Goal: Task Accomplishment & Management: Manage account settings

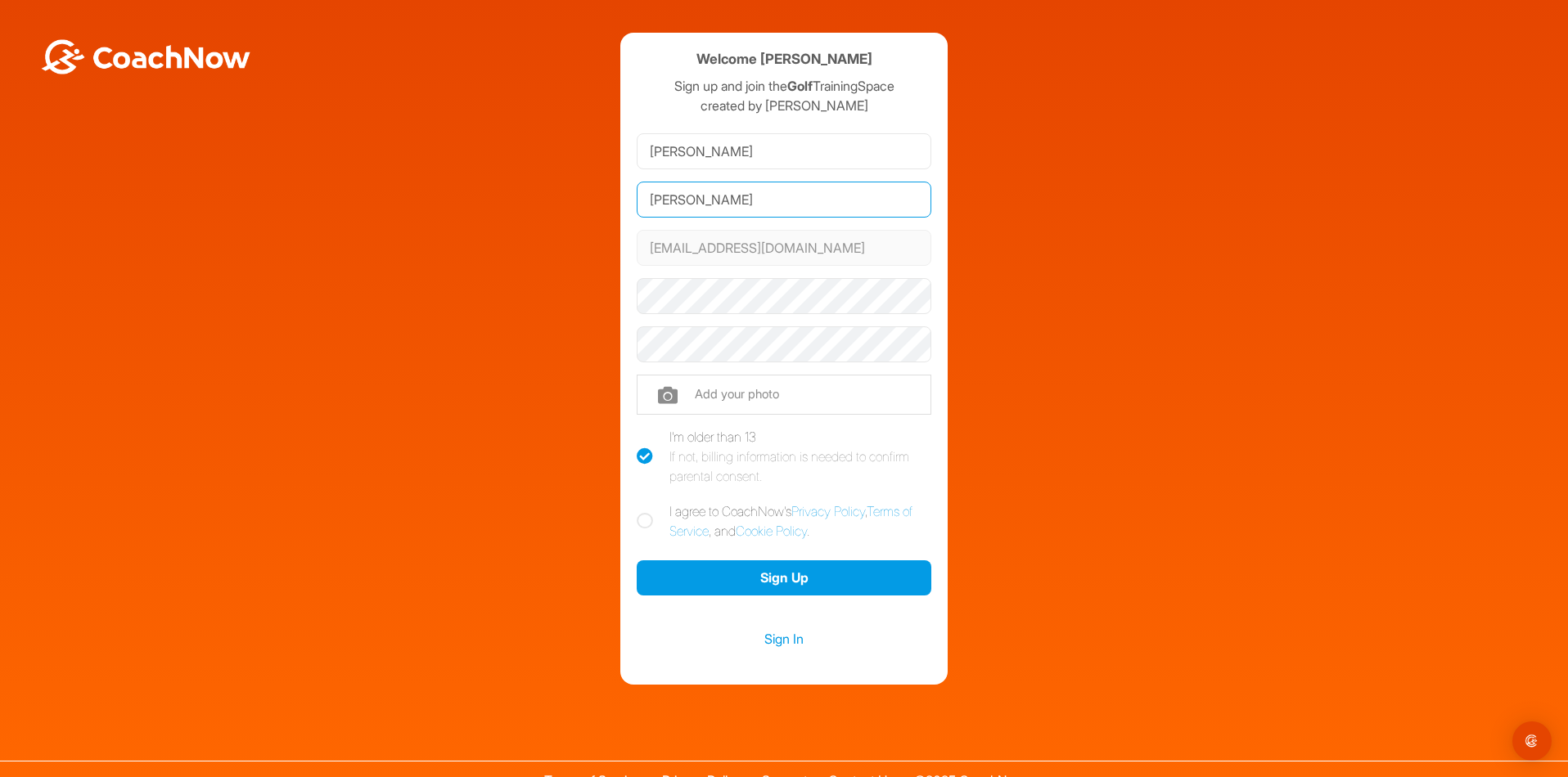
click at [669, 201] on input "[PERSON_NAME]" at bounding box center [784, 199] width 295 height 36
type input "[PERSON_NAME]"
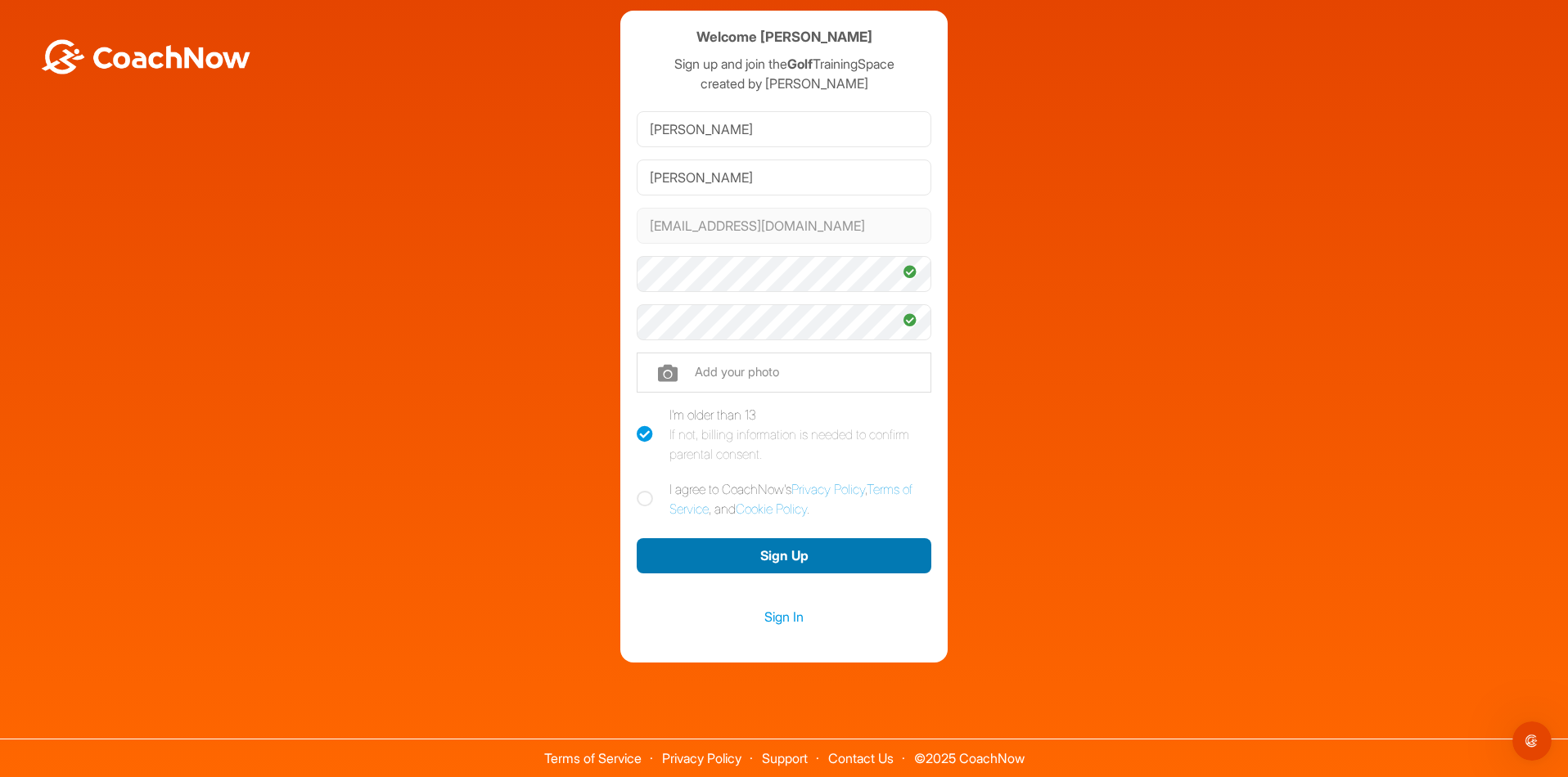
click at [799, 555] on button "Sign Up" at bounding box center [784, 556] width 295 height 35
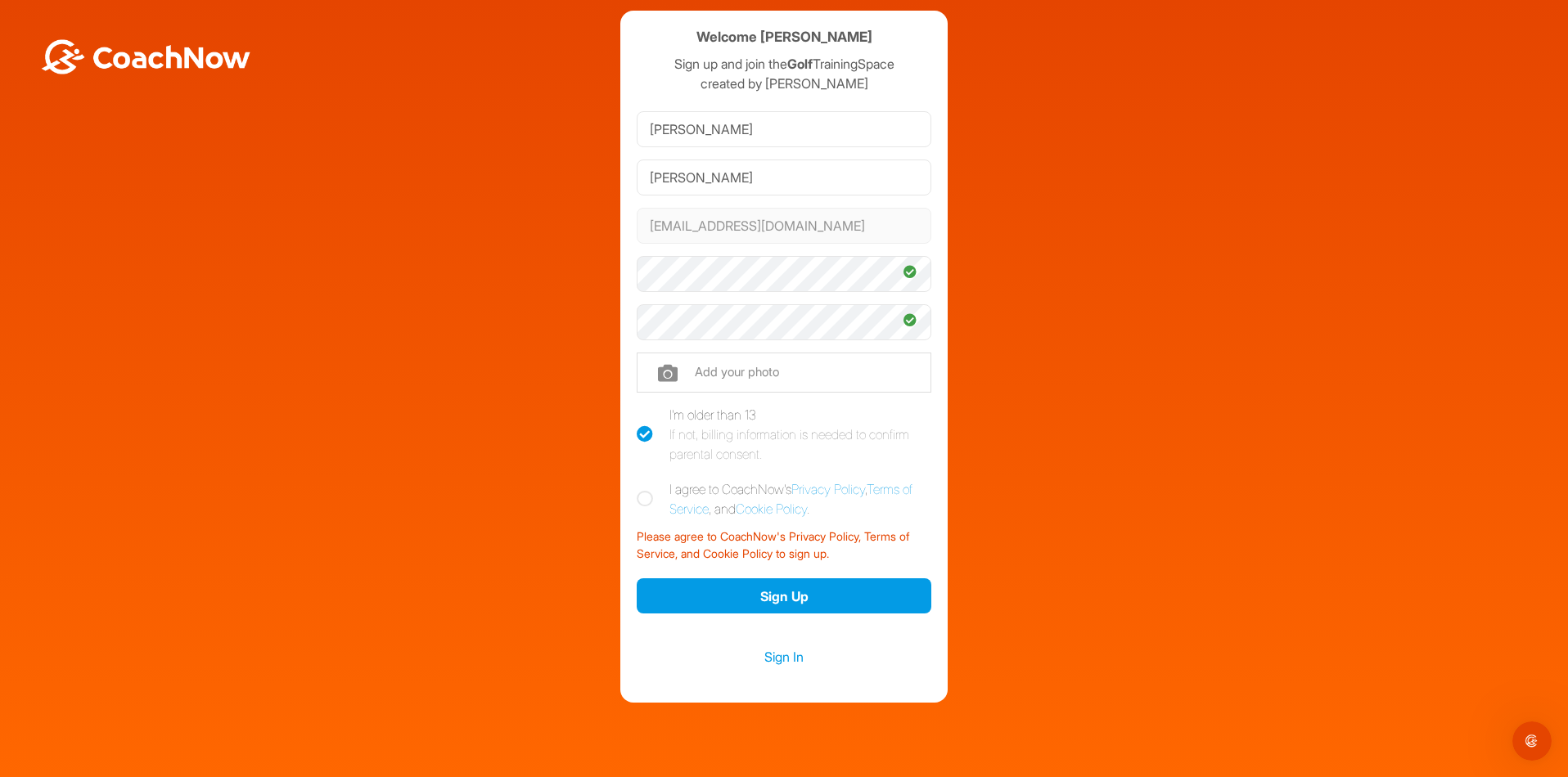
click at [637, 497] on icon at bounding box center [645, 499] width 17 height 17
click at [637, 490] on input "I agree to CoachNow's Privacy Policy , Terms of Service , and Cookie Policy ." at bounding box center [642, 485] width 11 height 11
checkbox input "true"
click at [788, 593] on button "Sign Up" at bounding box center [784, 596] width 295 height 35
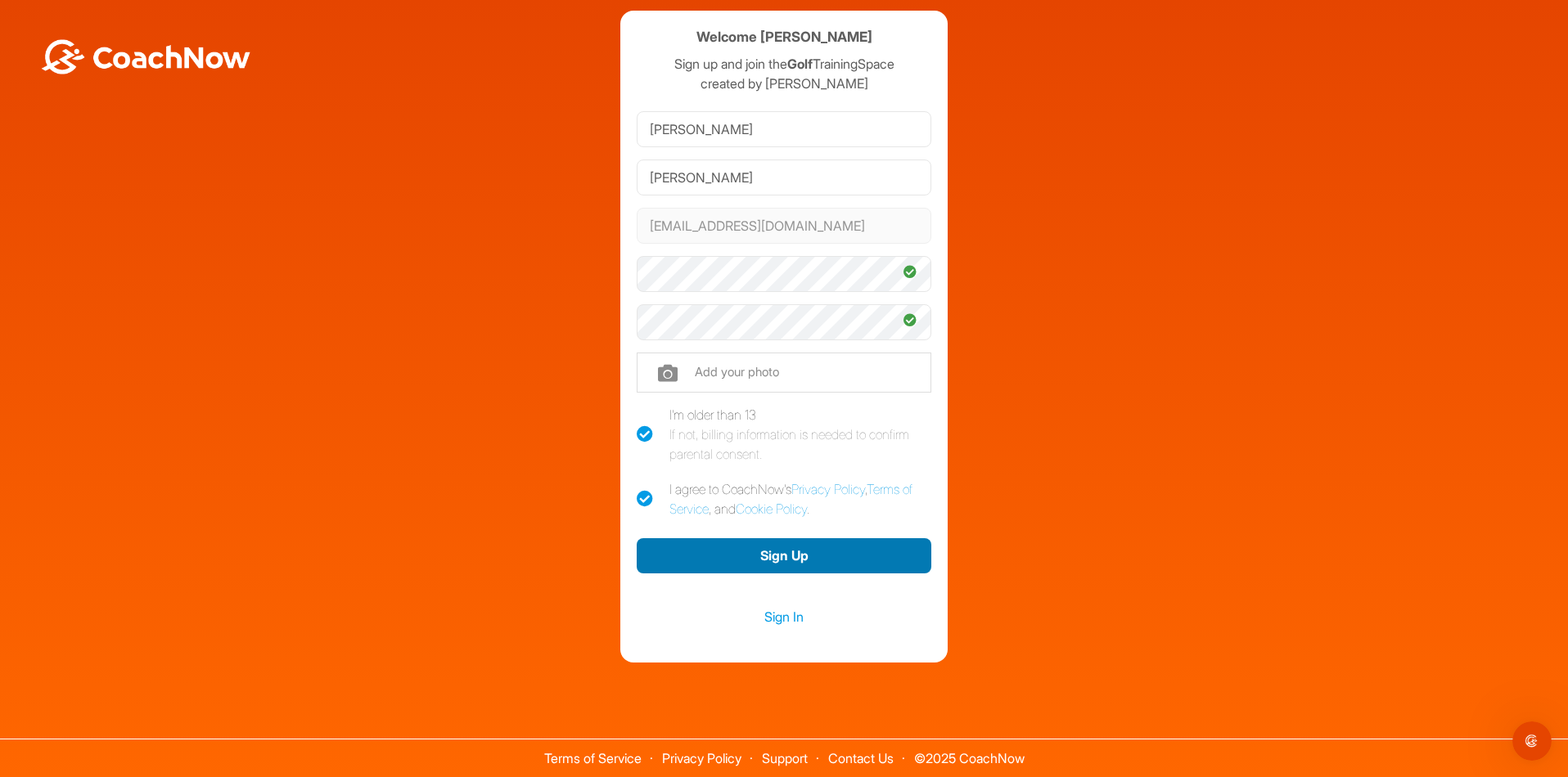
click at [789, 555] on button "Sign Up" at bounding box center [784, 556] width 295 height 35
click at [778, 615] on link "Sign In" at bounding box center [784, 616] width 295 height 21
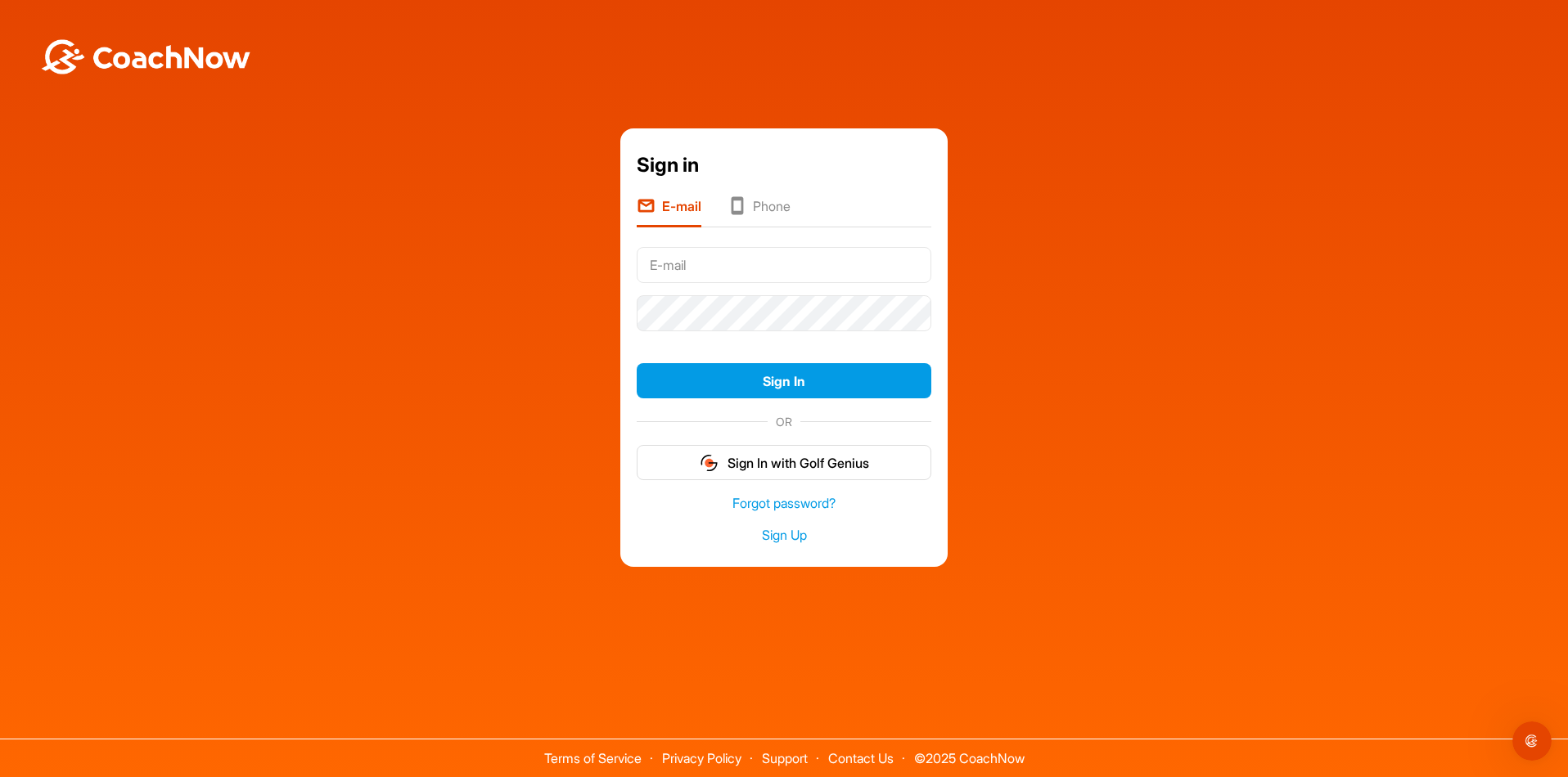
click at [709, 261] on input "text" at bounding box center [784, 265] width 295 height 36
type input "[EMAIL_ADDRESS][DOMAIN_NAME]"
click at [637, 363] on button "Sign In" at bounding box center [784, 381] width 295 height 35
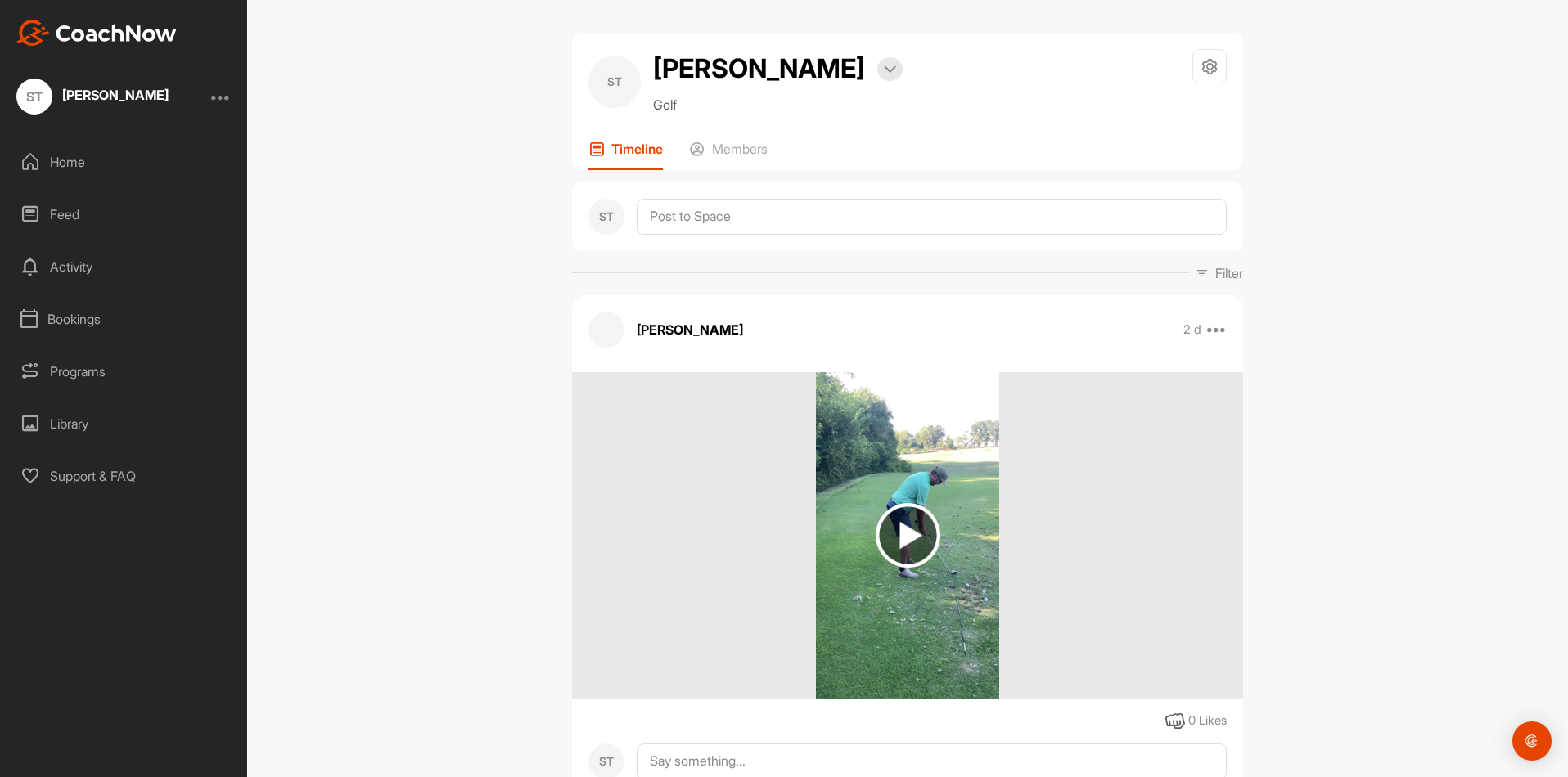
click at [76, 161] on div "Home" at bounding box center [125, 162] width 231 height 41
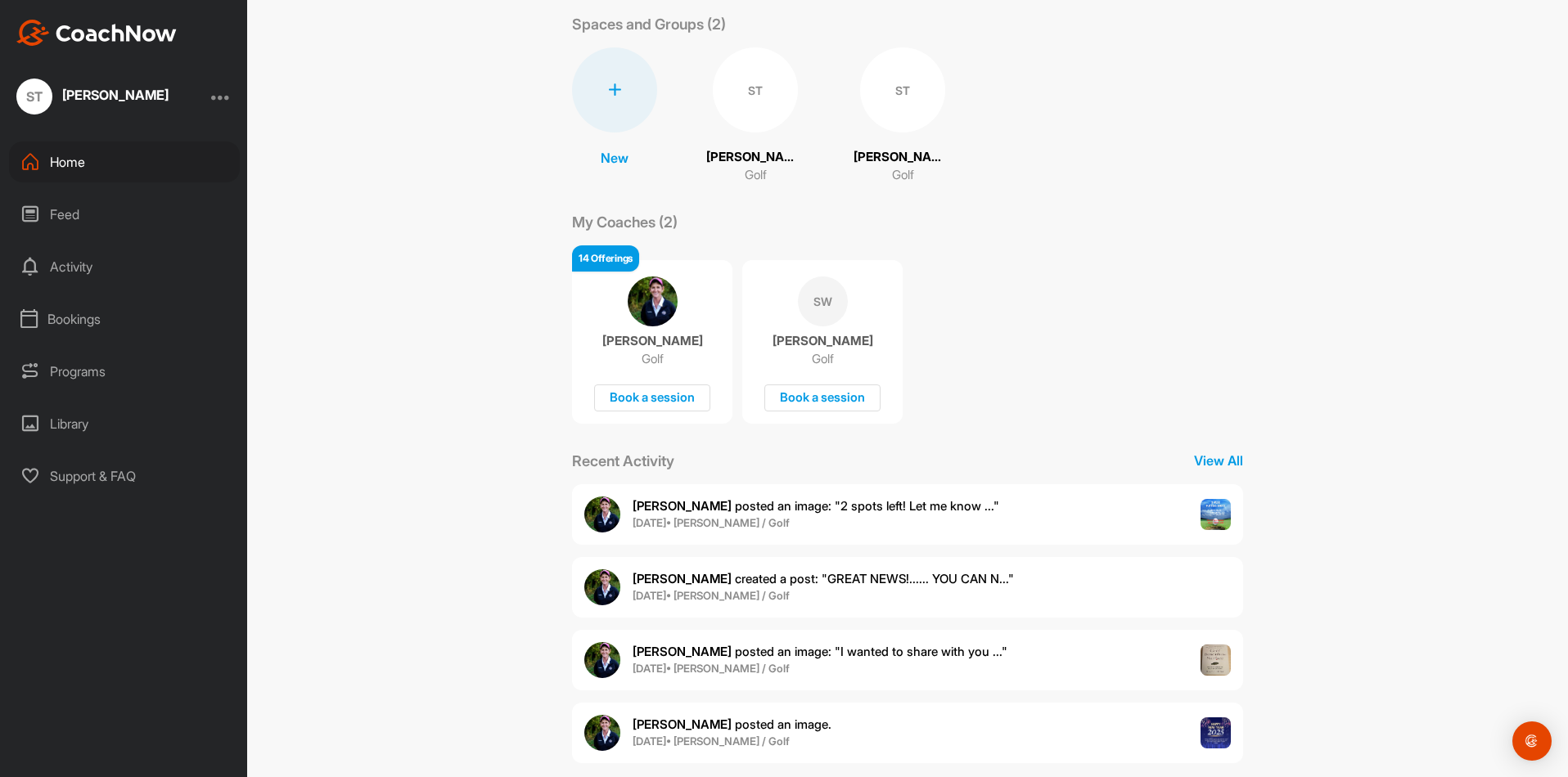
scroll to position [105, 0]
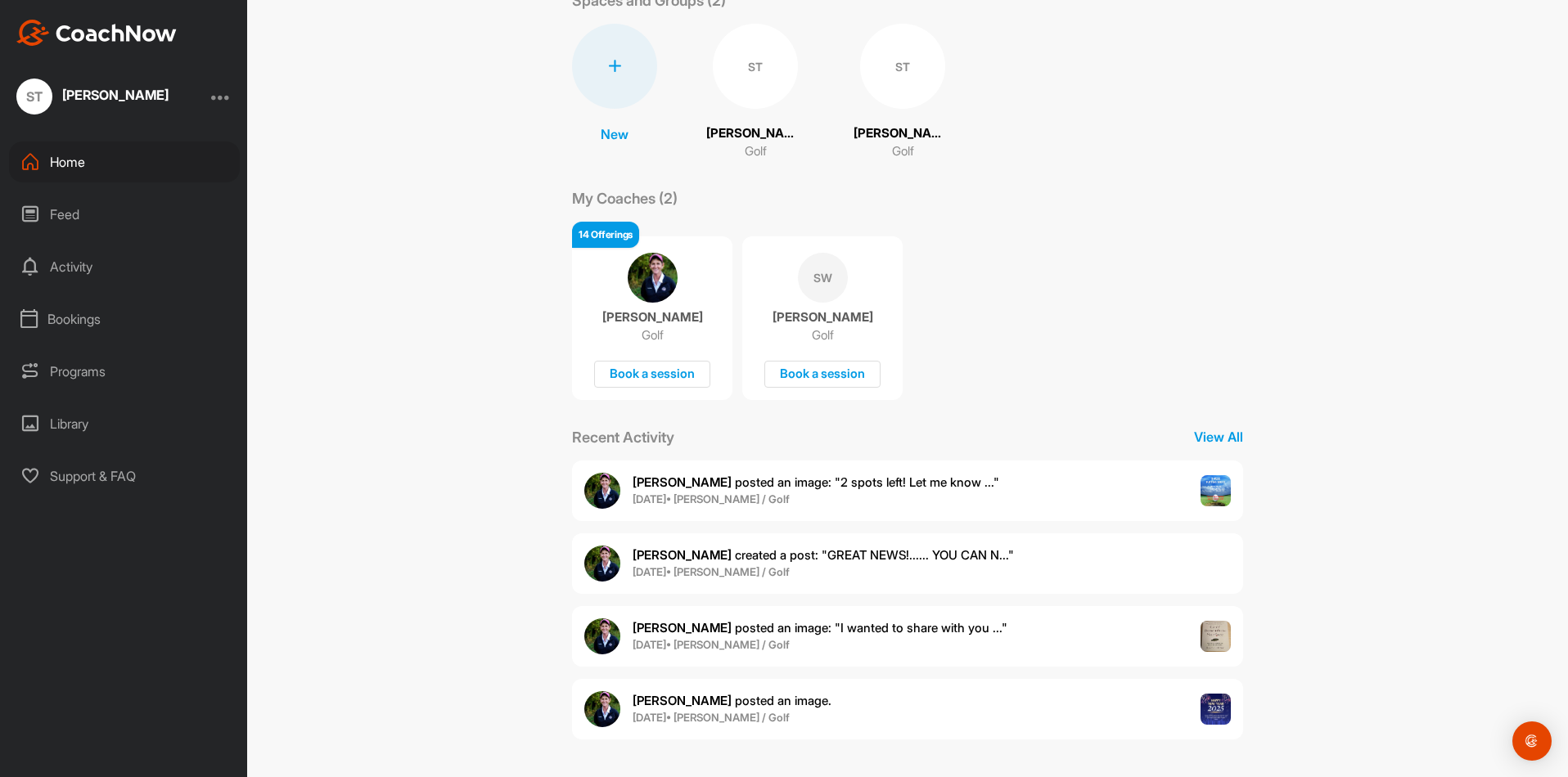
click at [72, 266] on div "Activity" at bounding box center [125, 266] width 231 height 41
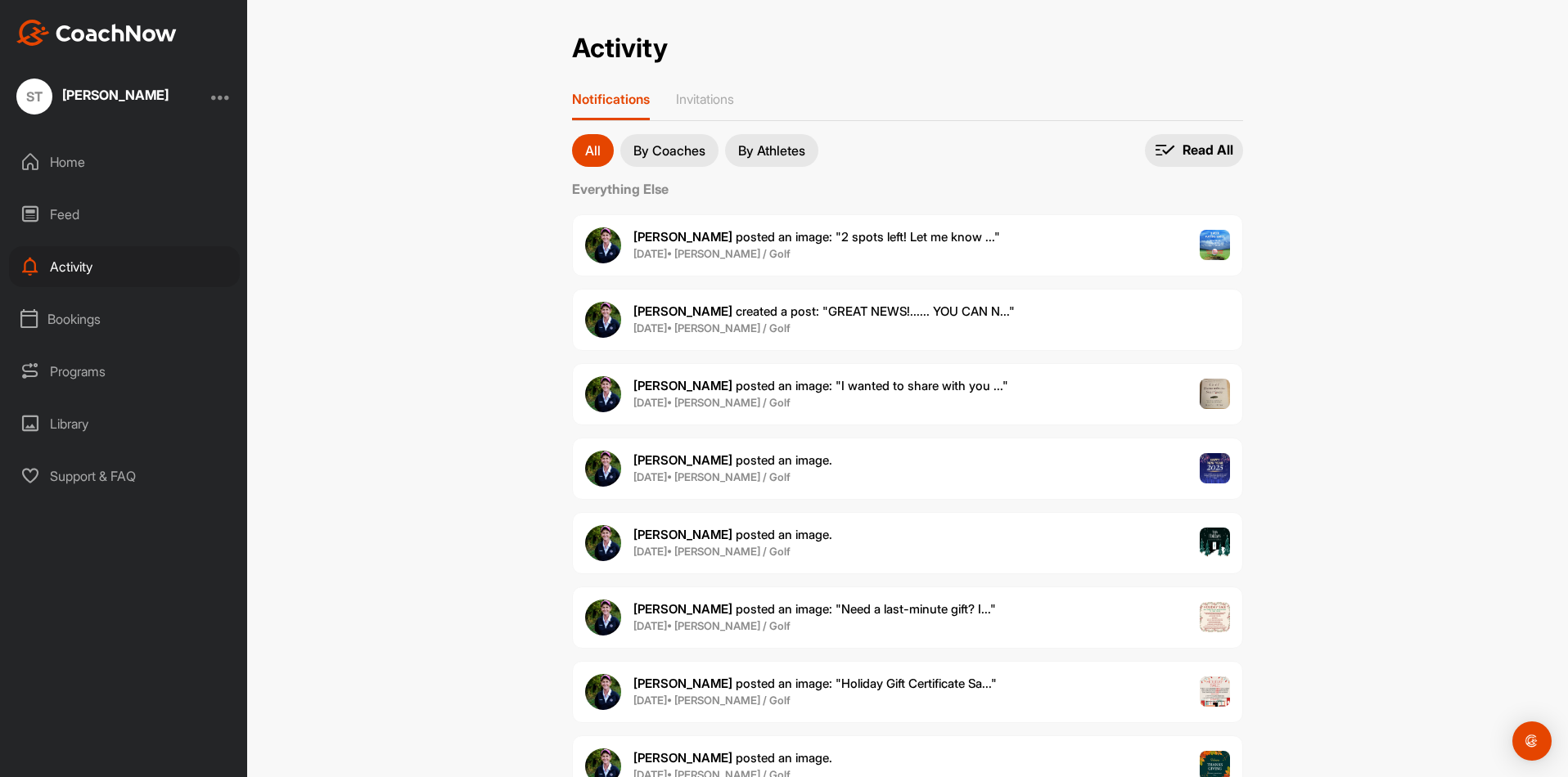
click at [72, 231] on div "Feed" at bounding box center [125, 214] width 231 height 41
